Goal: Task Accomplishment & Management: Manage account settings

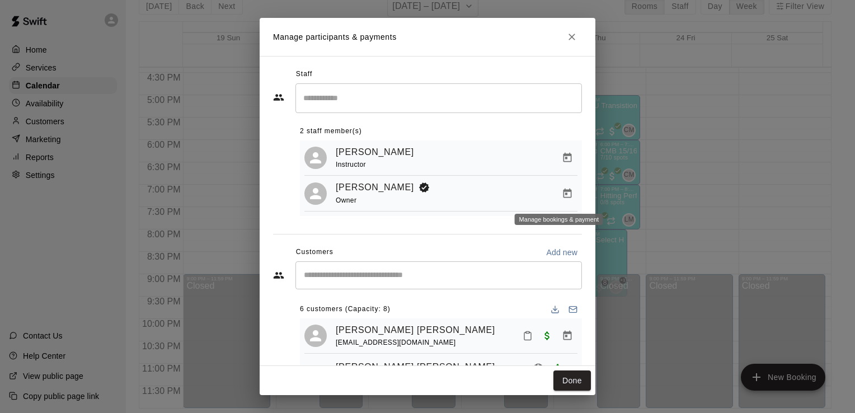
click at [572, 36] on icon "Close" at bounding box center [572, 37] width 7 height 7
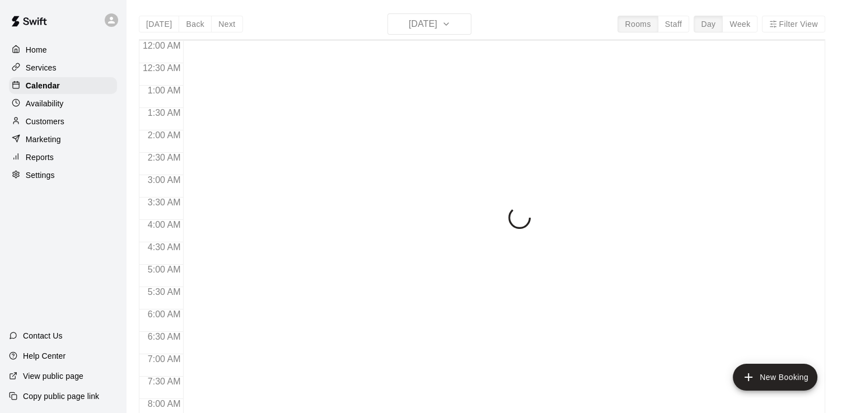
scroll to position [453, 0]
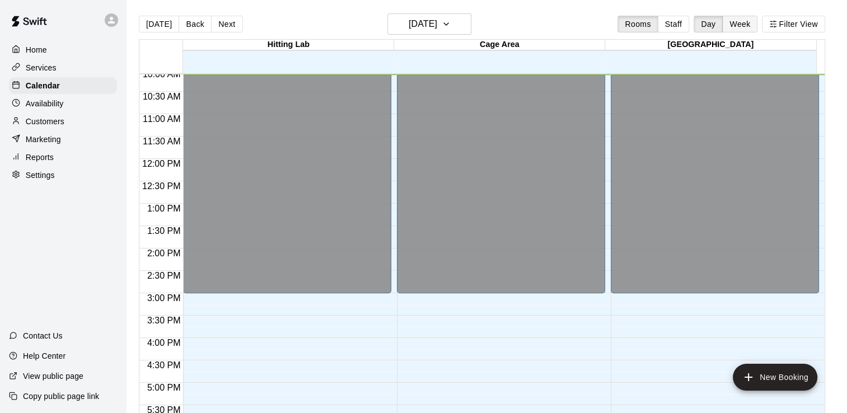
click at [734, 28] on button "Week" at bounding box center [739, 24] width 35 height 17
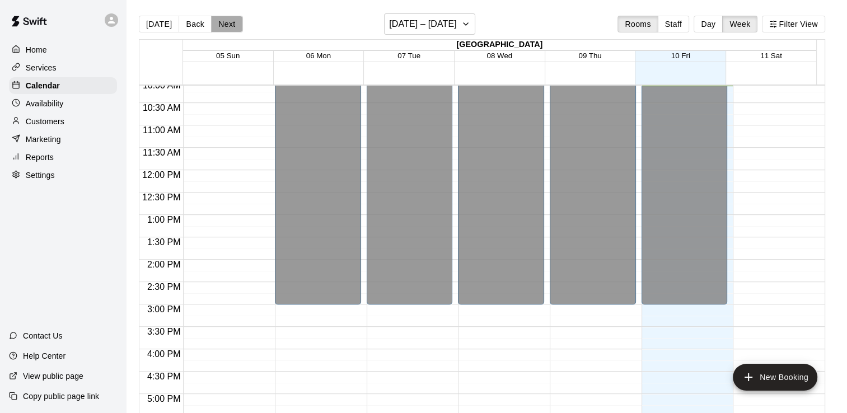
click at [231, 24] on button "Next" at bounding box center [226, 24] width 31 height 17
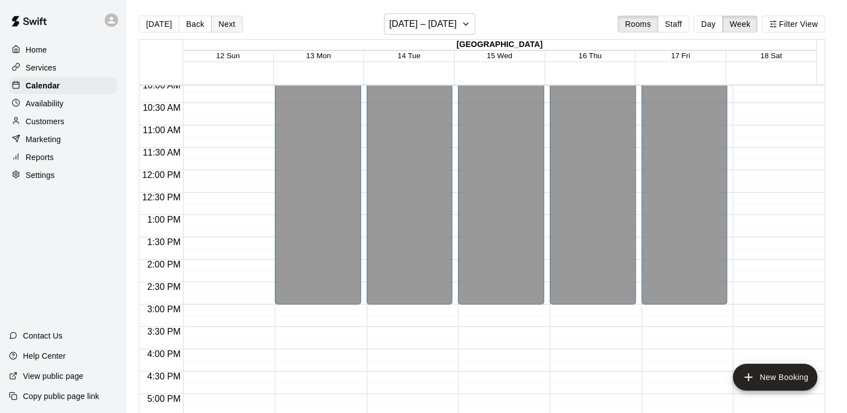
click at [231, 24] on button "Next" at bounding box center [226, 24] width 31 height 17
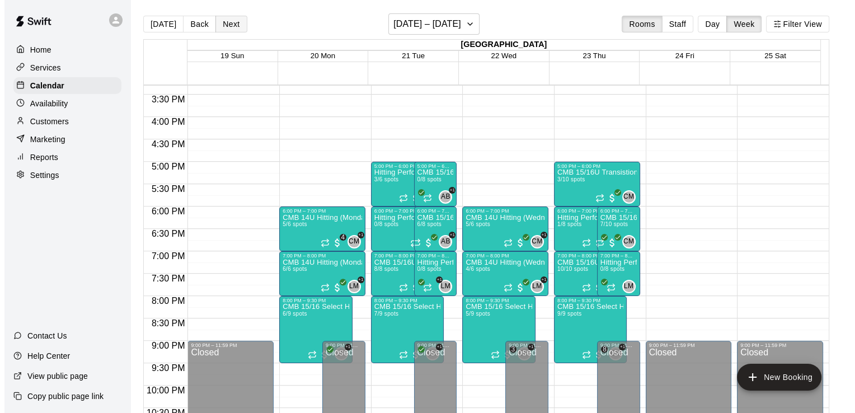
scroll to position [734, 0]
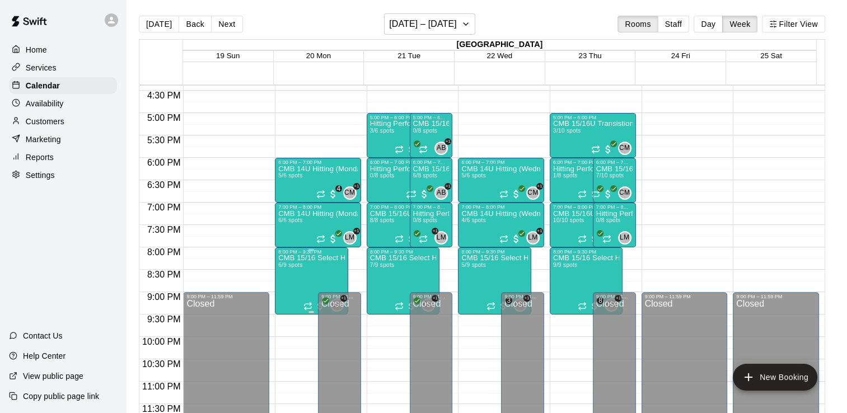
click at [297, 258] on p "CMB 15/16 Select Hitting (Mondays)" at bounding box center [311, 258] width 67 height 0
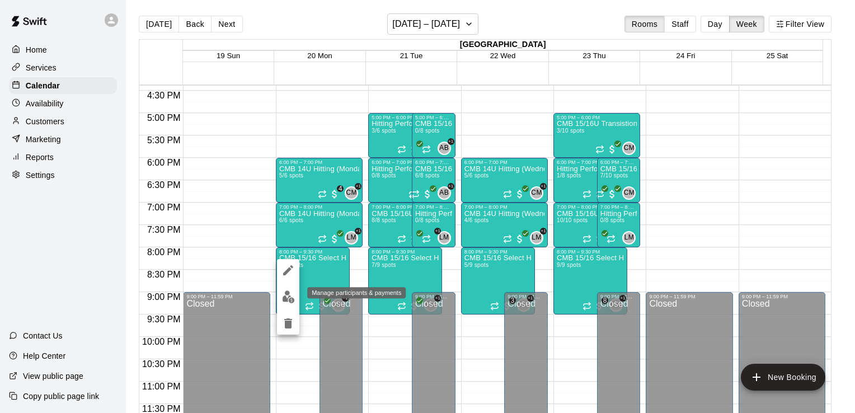
click at [287, 297] on img "edit" at bounding box center [288, 297] width 13 height 13
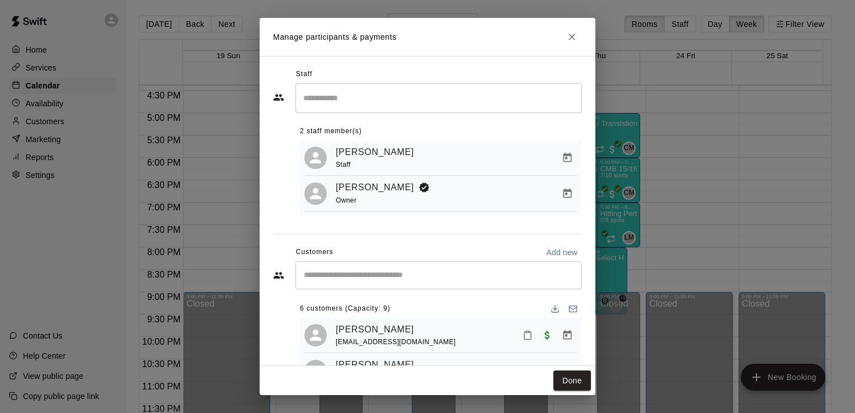
scroll to position [0, 0]
click at [572, 36] on icon "Close" at bounding box center [572, 36] width 11 height 11
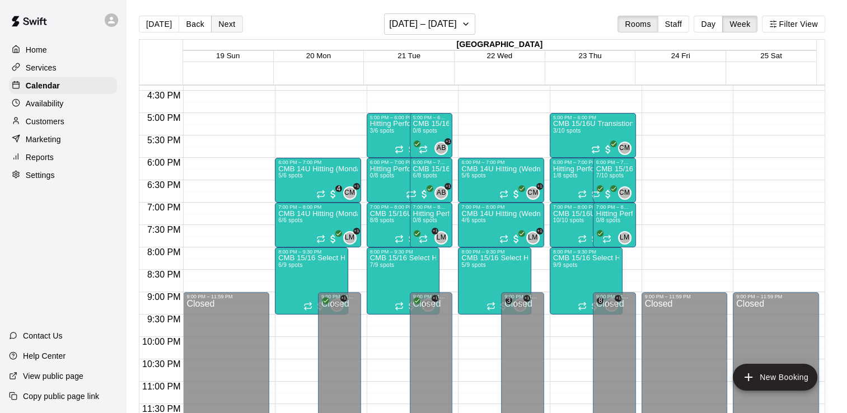
click at [224, 20] on button "Next" at bounding box center [226, 24] width 31 height 17
click at [314, 214] on p "CMB 14U Hitting (Mondays 7:00)" at bounding box center [317, 214] width 79 height 0
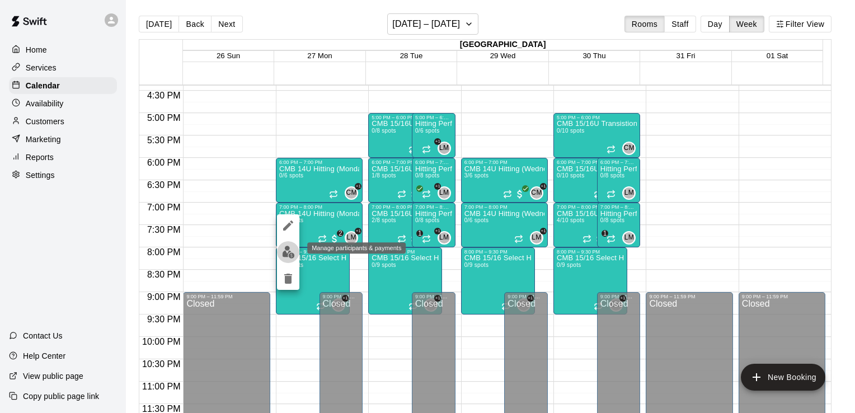
click at [286, 252] on img "edit" at bounding box center [288, 252] width 13 height 13
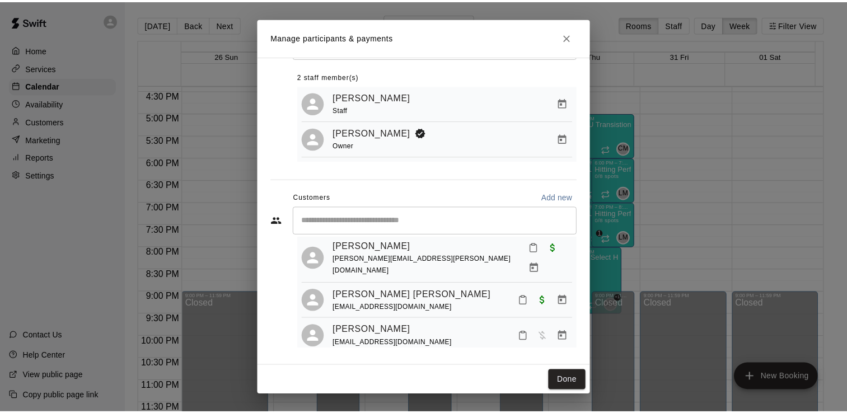
scroll to position [59, 0]
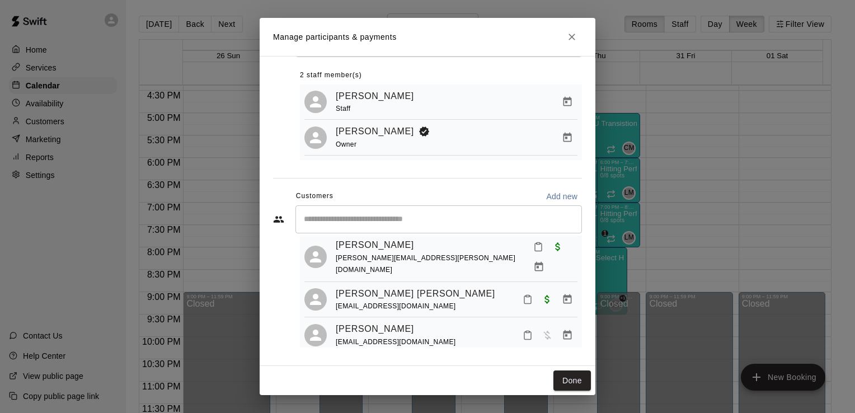
click at [572, 36] on icon "Close" at bounding box center [572, 37] width 7 height 7
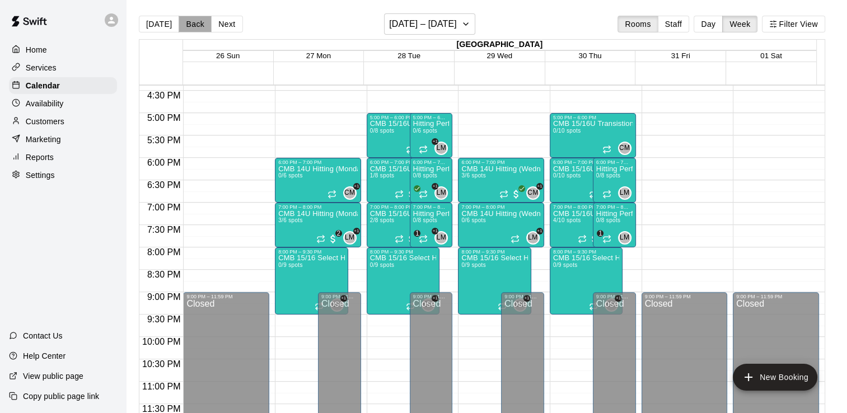
click at [193, 25] on button "Back" at bounding box center [195, 24] width 33 height 17
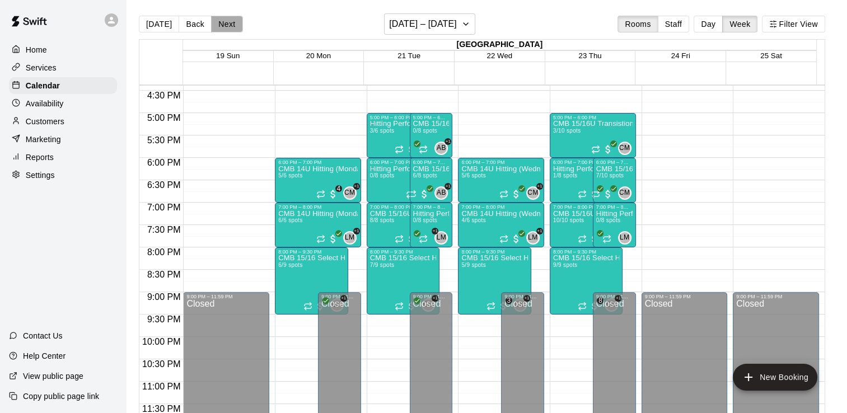
click at [226, 25] on button "Next" at bounding box center [226, 24] width 31 height 17
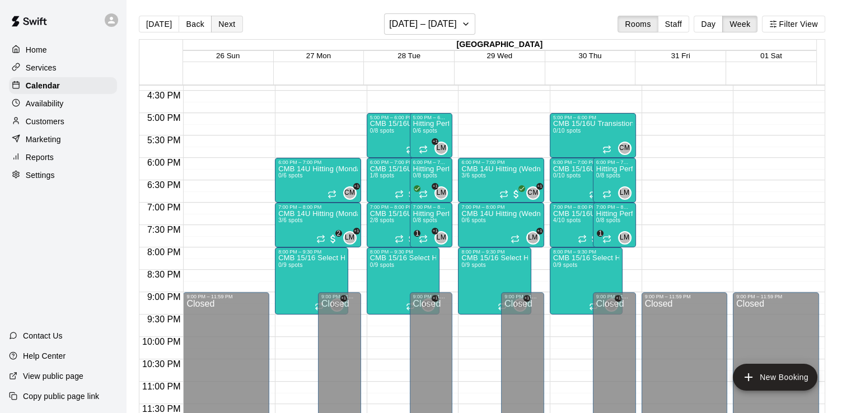
click at [226, 25] on button "Next" at bounding box center [226, 24] width 31 height 17
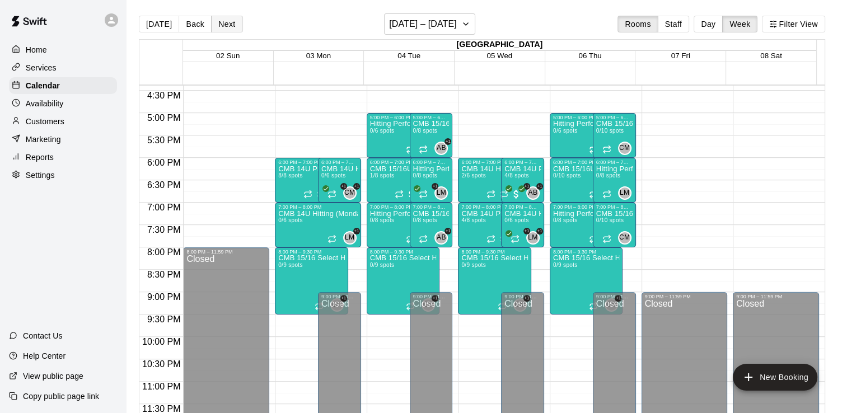
click at [226, 25] on button "Next" at bounding box center [226, 24] width 31 height 17
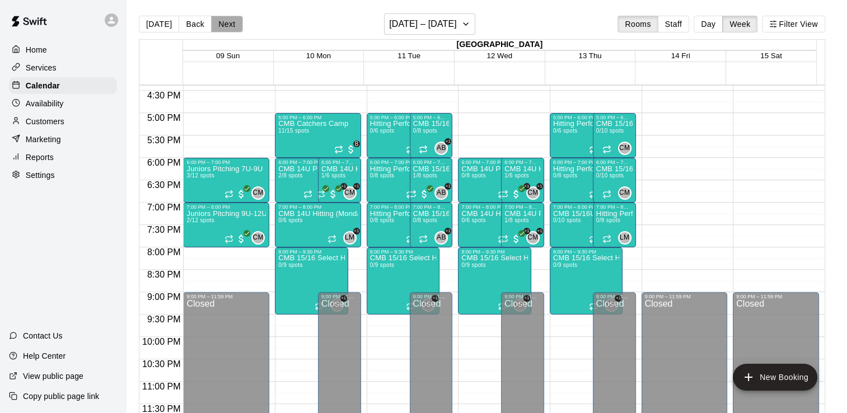
click at [226, 25] on button "Next" at bounding box center [226, 24] width 31 height 17
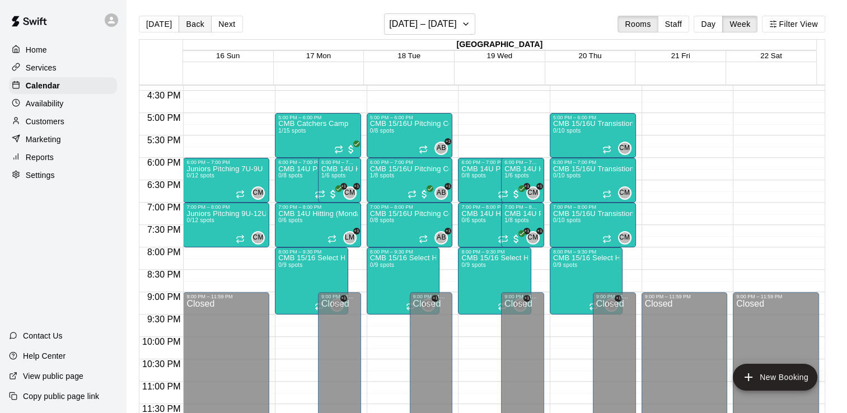
click at [194, 27] on button "Back" at bounding box center [195, 24] width 33 height 17
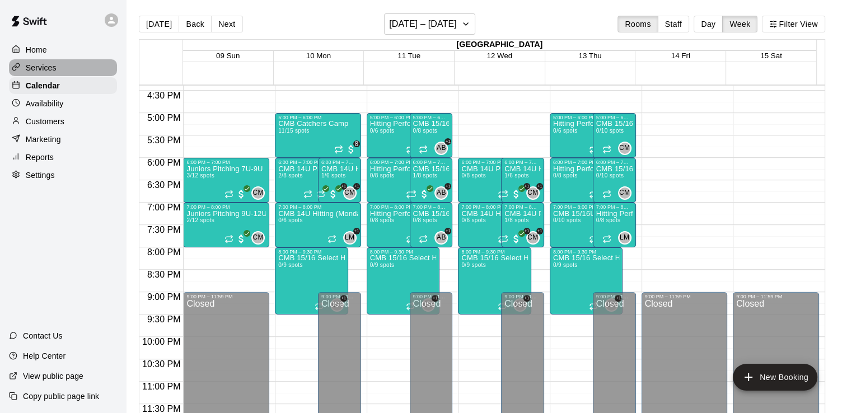
click at [47, 68] on p "Services" at bounding box center [41, 67] width 31 height 11
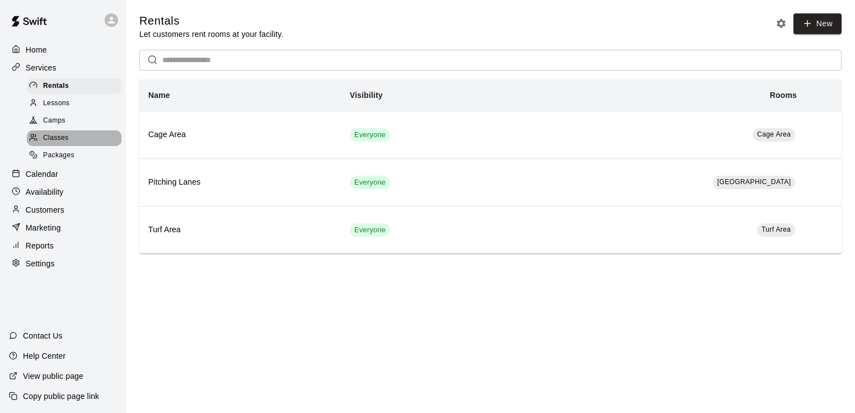
click at [59, 141] on span "Classes" at bounding box center [55, 138] width 25 height 11
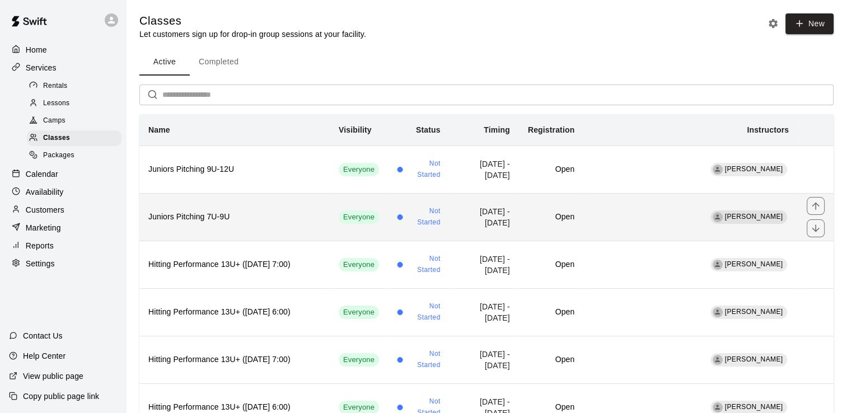
click at [196, 218] on h6 "Juniors Pitching 7U-9U" at bounding box center [234, 217] width 172 height 12
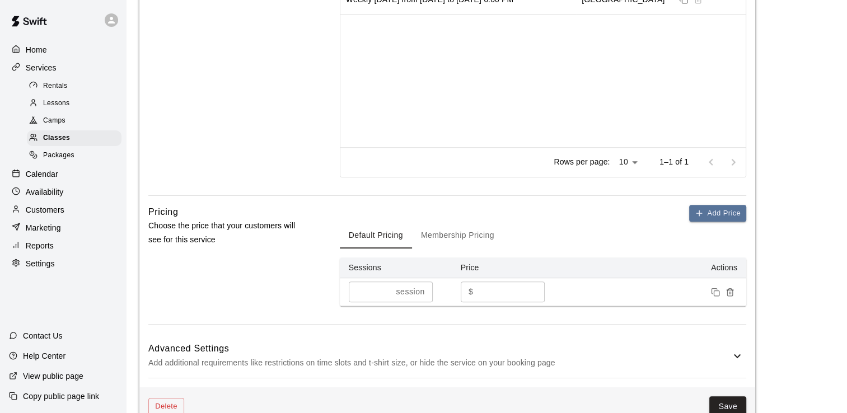
scroll to position [660, 0]
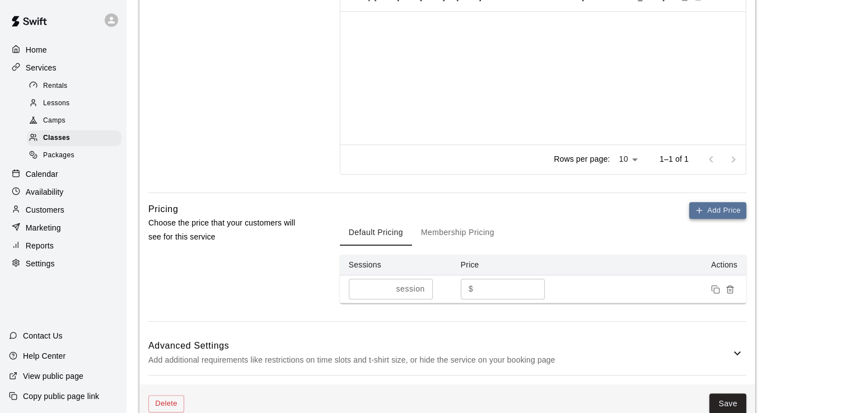
click at [720, 210] on button "Add Price" at bounding box center [717, 210] width 57 height 17
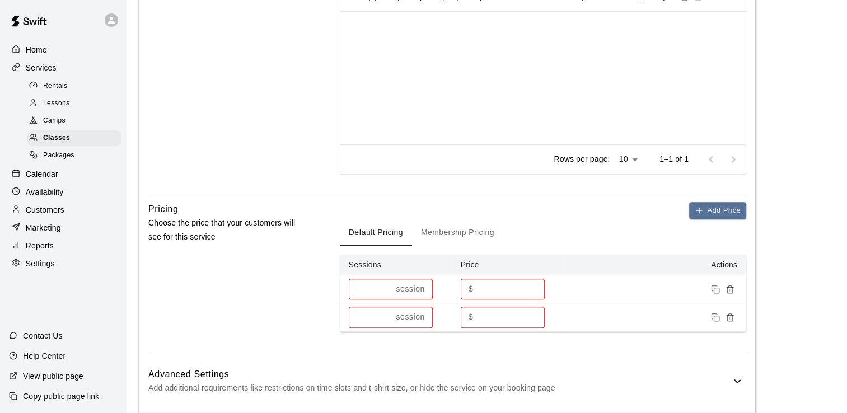
click at [576, 219] on div "Default Pricing Membership Pricing" at bounding box center [543, 232] width 406 height 27
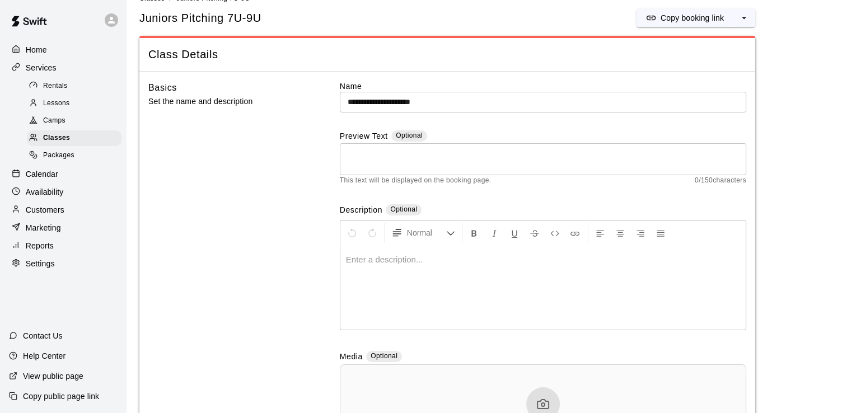
scroll to position [0, 0]
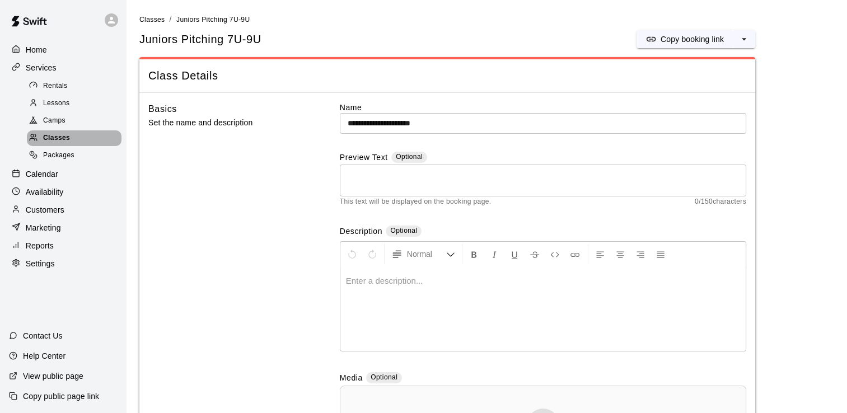
click at [59, 143] on span "Classes" at bounding box center [56, 138] width 27 height 11
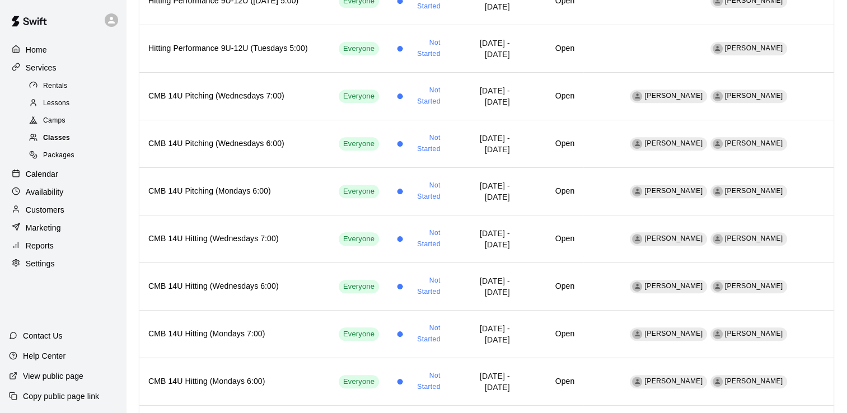
scroll to position [455, 0]
click at [43, 180] on p "Calendar" at bounding box center [42, 174] width 32 height 11
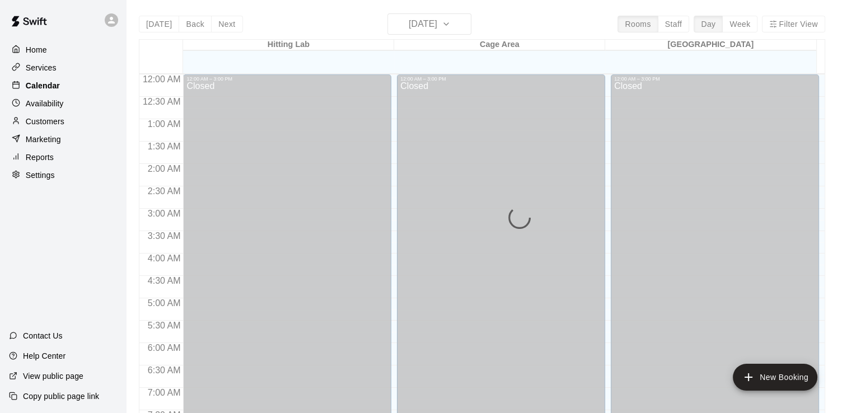
scroll to position [457, 0]
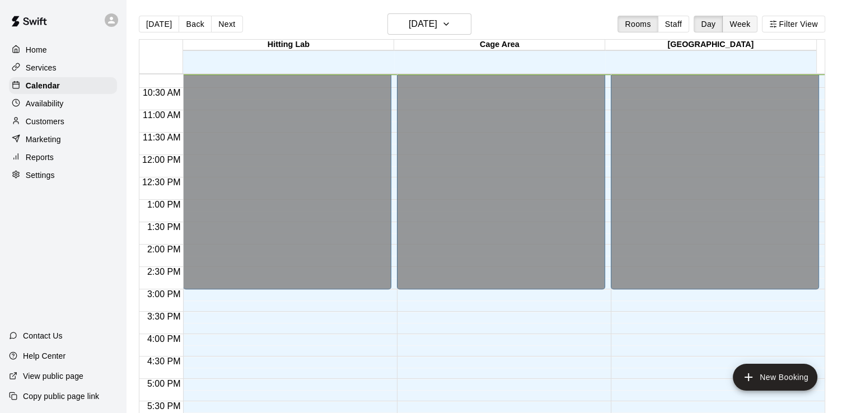
click at [748, 28] on button "Week" at bounding box center [739, 24] width 35 height 17
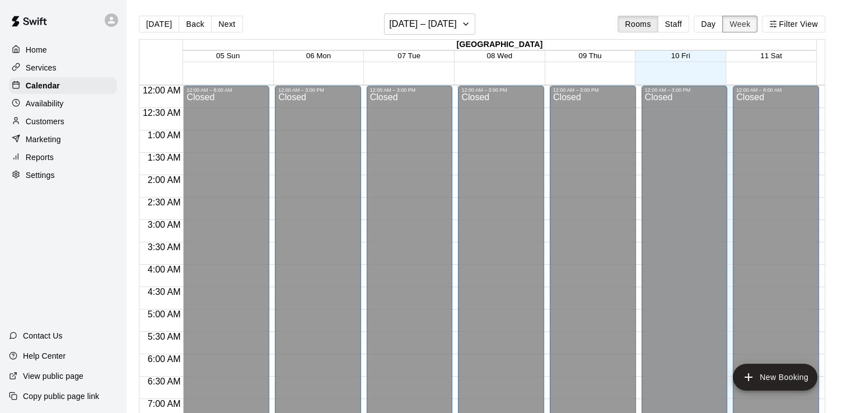
scroll to position [4, 0]
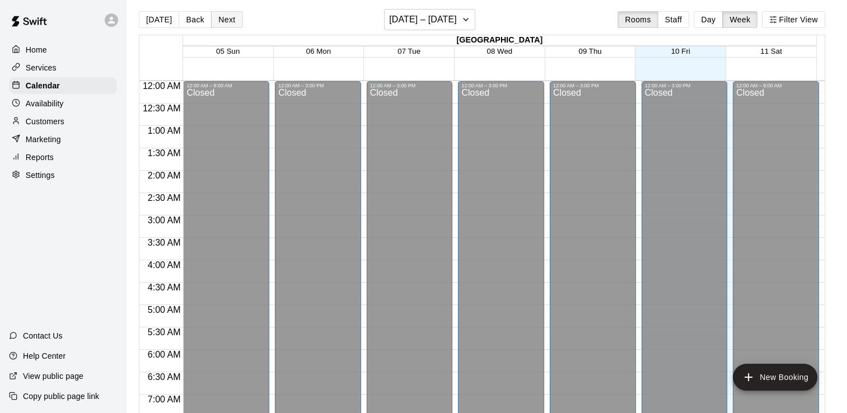
click at [223, 22] on button "Next" at bounding box center [226, 19] width 31 height 17
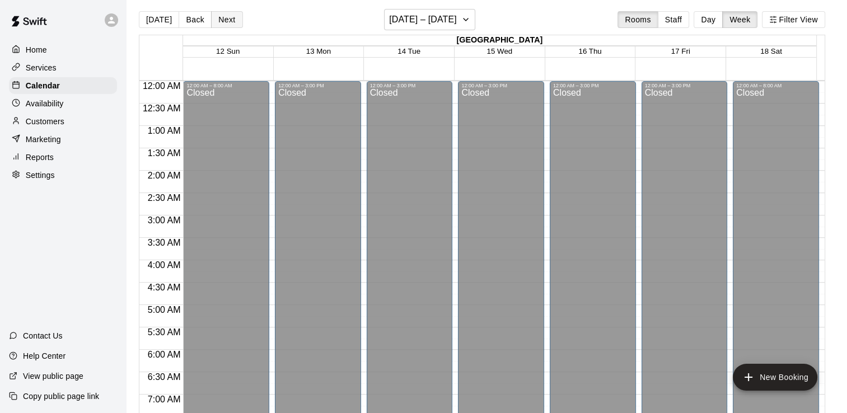
click at [219, 20] on button "Next" at bounding box center [226, 19] width 31 height 17
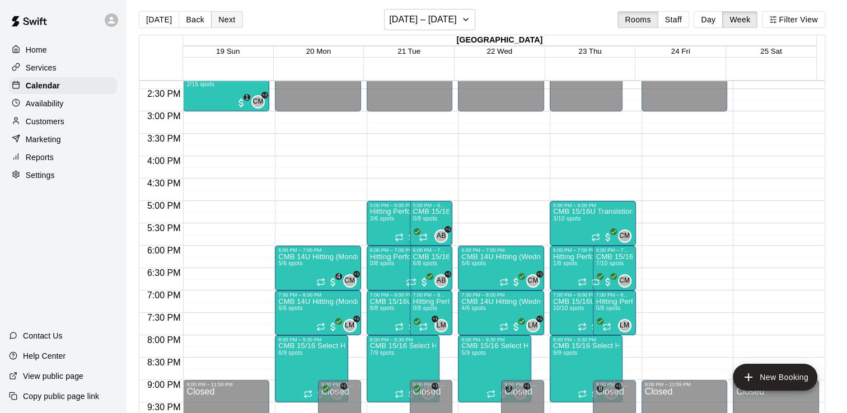
scroll to position [644, 0]
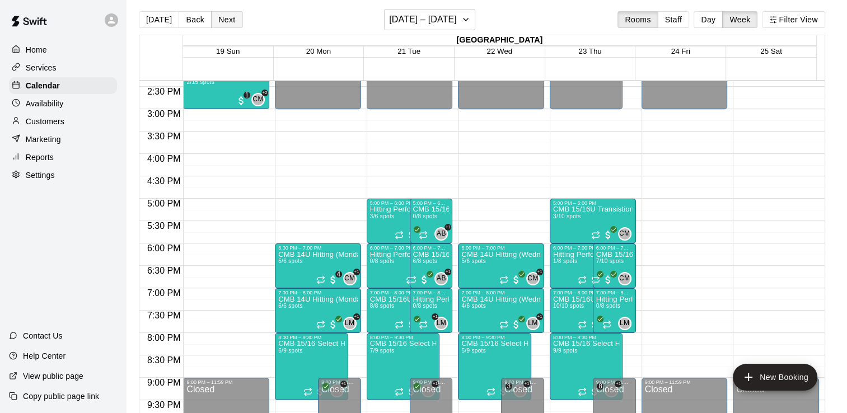
click at [228, 19] on button "Next" at bounding box center [226, 19] width 31 height 17
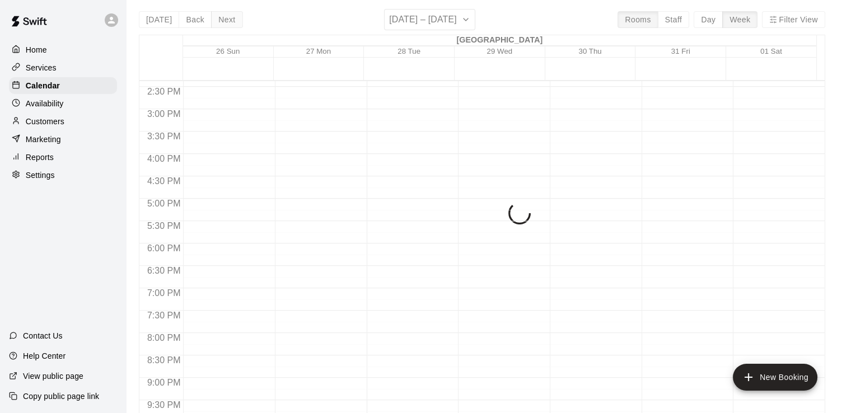
click at [236, 22] on button "Next" at bounding box center [226, 19] width 31 height 17
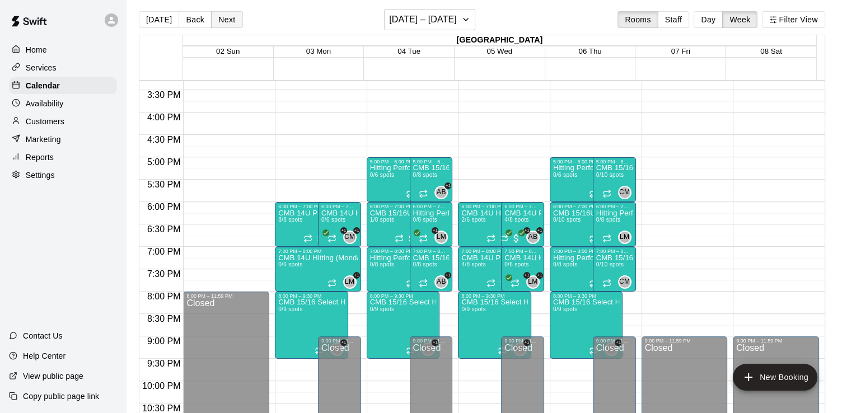
scroll to position [685, 0]
click at [211, 11] on button "Next" at bounding box center [226, 19] width 31 height 17
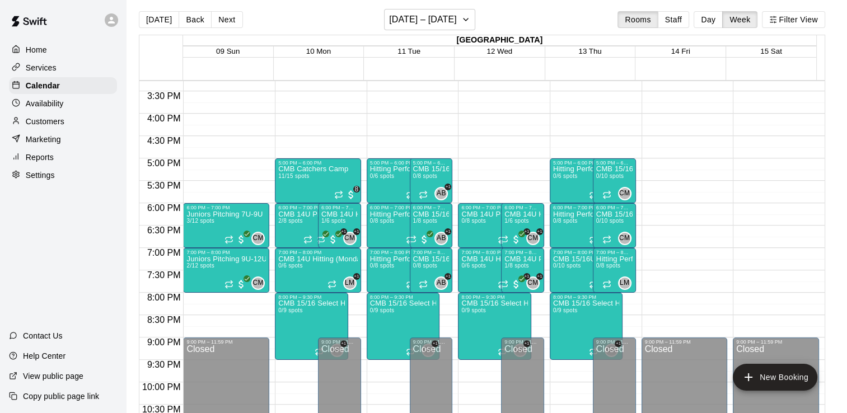
scroll to position [696, 0]
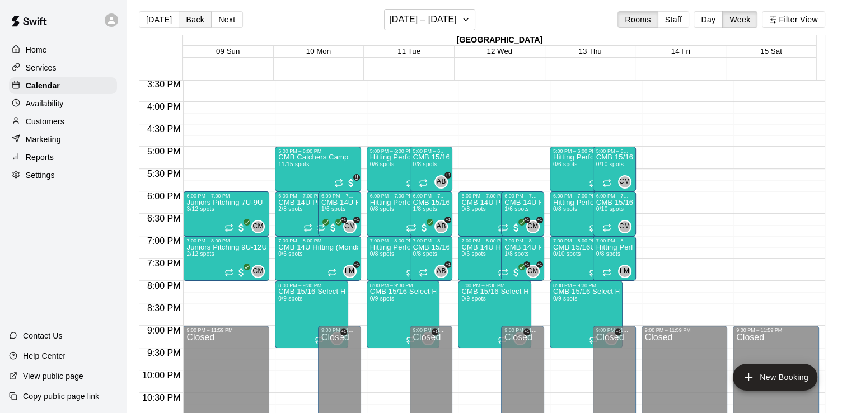
click at [192, 19] on button "Back" at bounding box center [195, 19] width 33 height 17
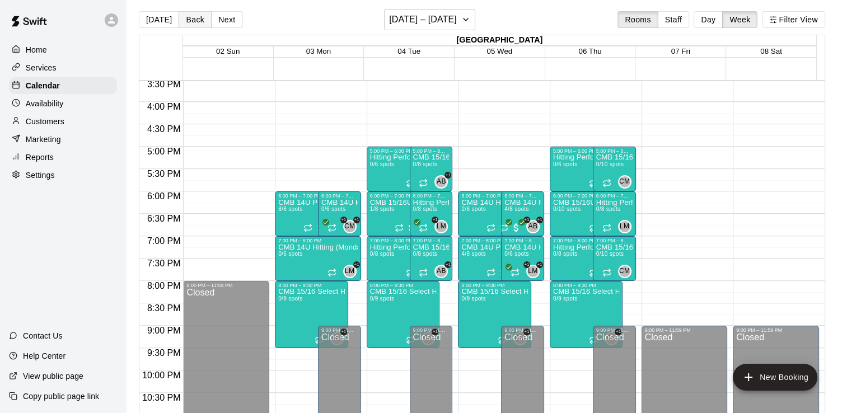
click at [190, 16] on button "Back" at bounding box center [195, 19] width 33 height 17
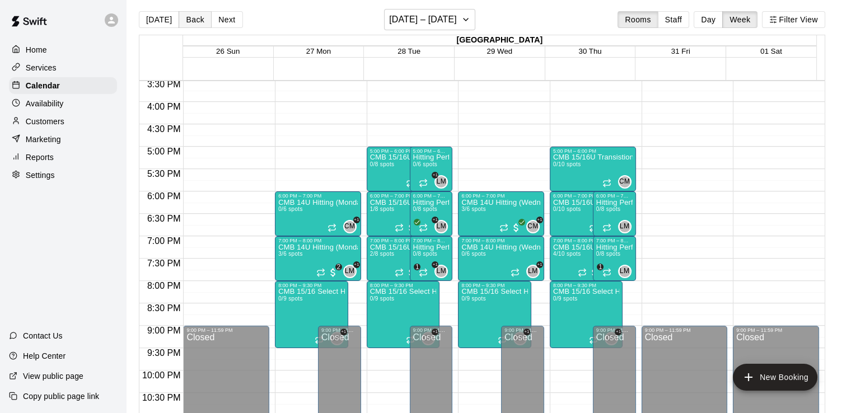
click at [194, 18] on button "Back" at bounding box center [195, 19] width 33 height 17
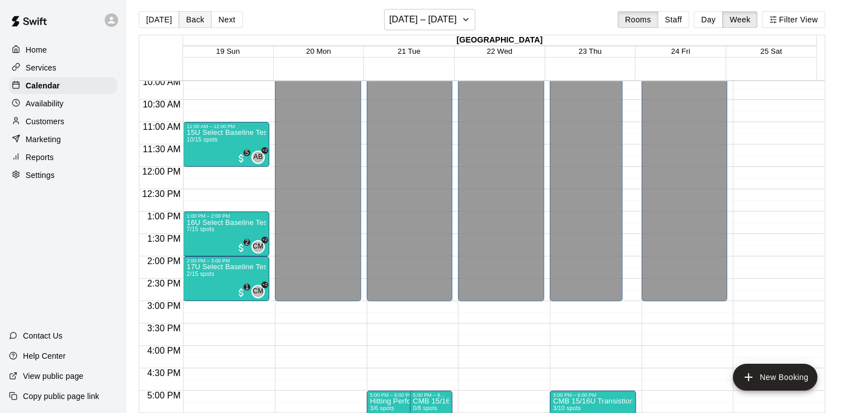
scroll to position [450, 0]
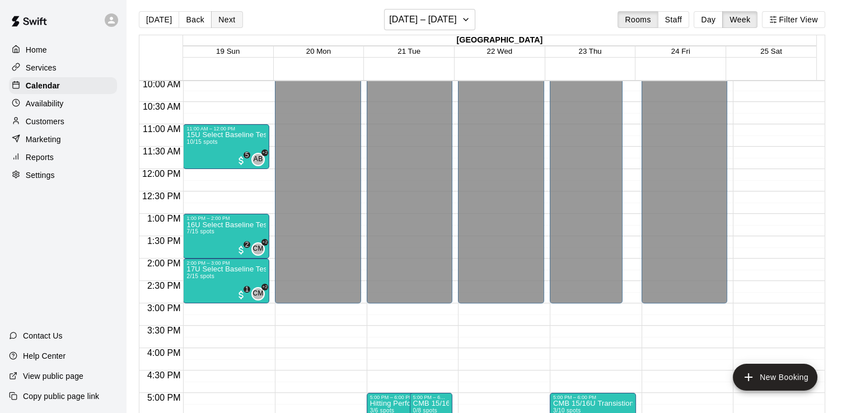
click at [231, 23] on button "Next" at bounding box center [226, 19] width 31 height 17
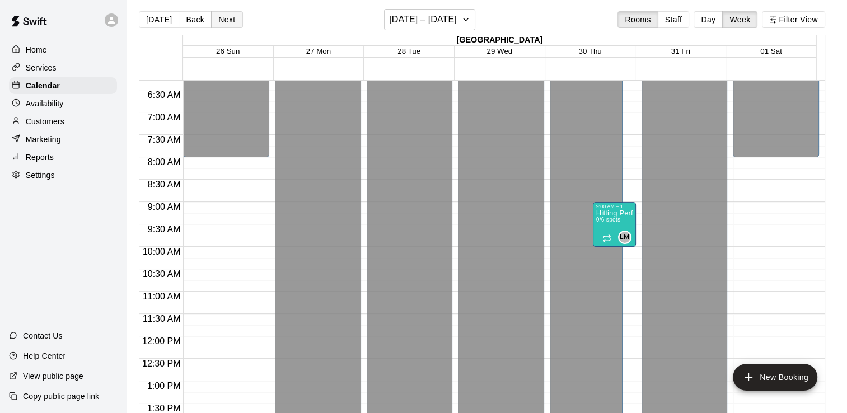
scroll to position [279, 0]
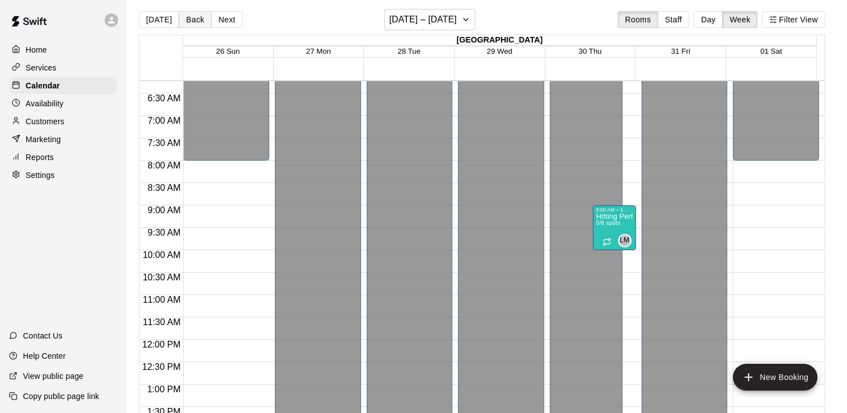
click at [191, 21] on button "Back" at bounding box center [195, 19] width 33 height 17
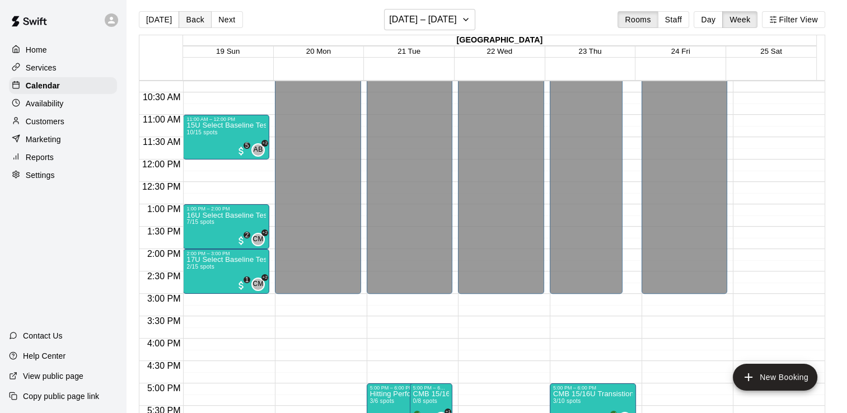
scroll to position [463, 0]
